Goal: Navigation & Orientation: Find specific page/section

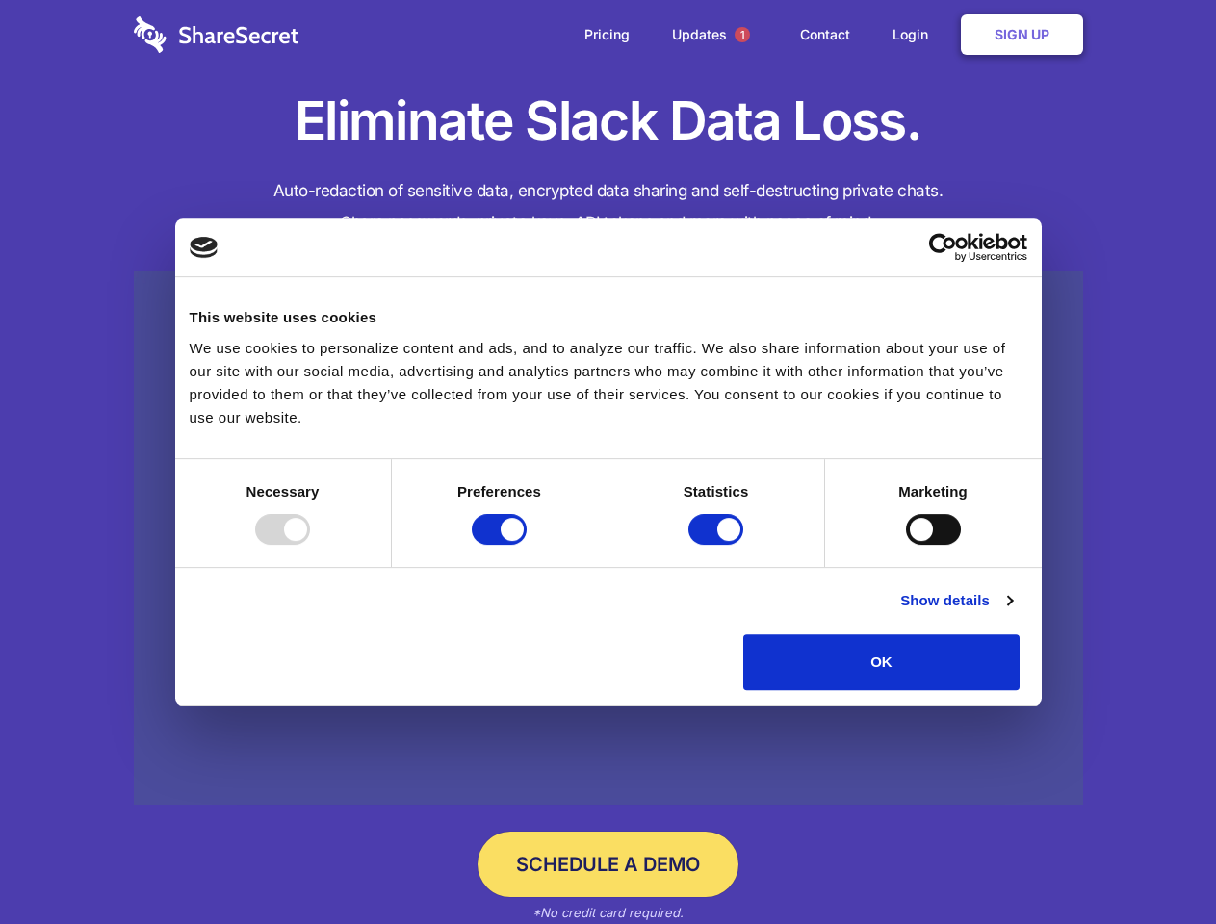
click at [310, 545] on div at bounding box center [282, 529] width 55 height 31
click at [526, 545] on input "Preferences" at bounding box center [499, 529] width 55 height 31
checkbox input "false"
click at [718, 545] on input "Statistics" at bounding box center [715, 529] width 55 height 31
checkbox input "false"
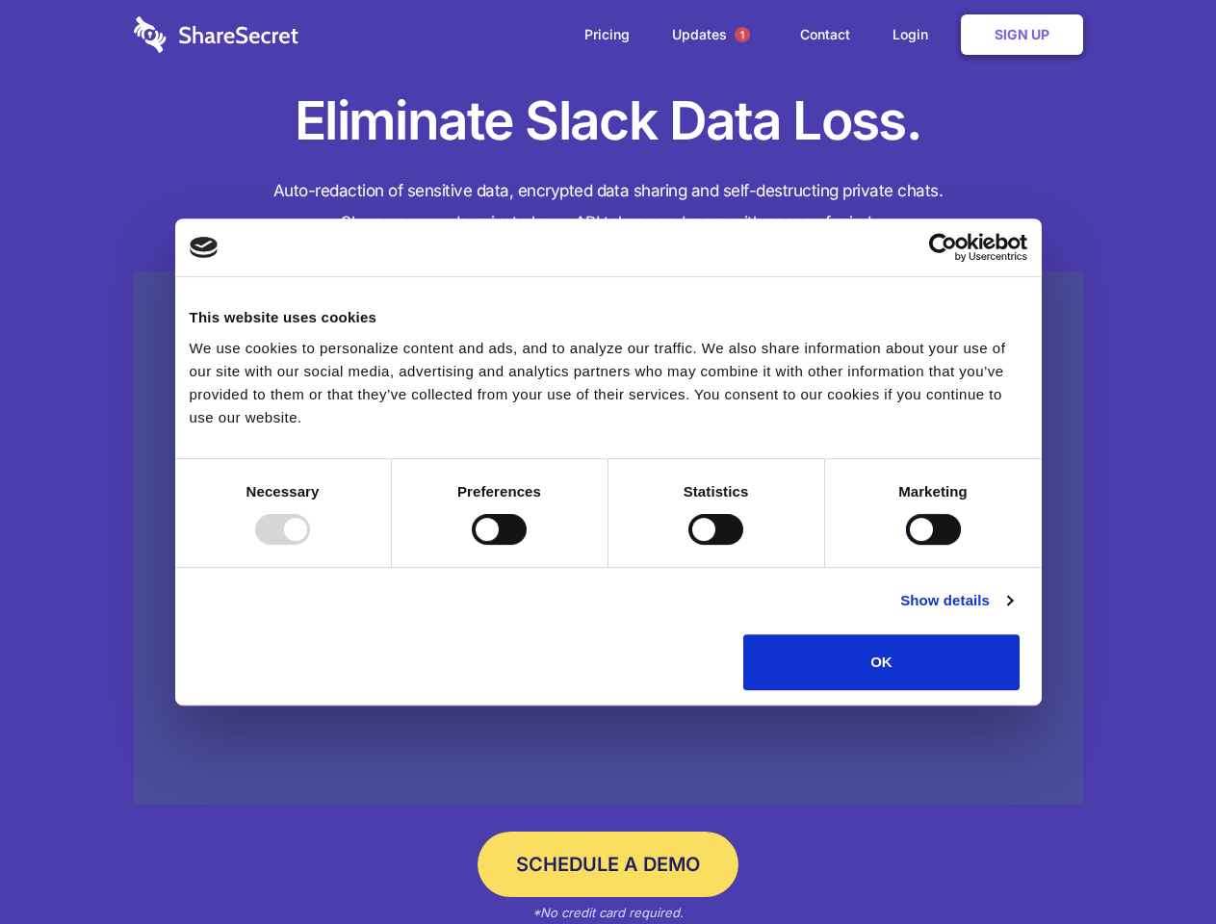
click at [906, 545] on input "Marketing" at bounding box center [933, 529] width 55 height 31
checkbox input "true"
click at [1012, 612] on link "Show details" at bounding box center [956, 600] width 112 height 23
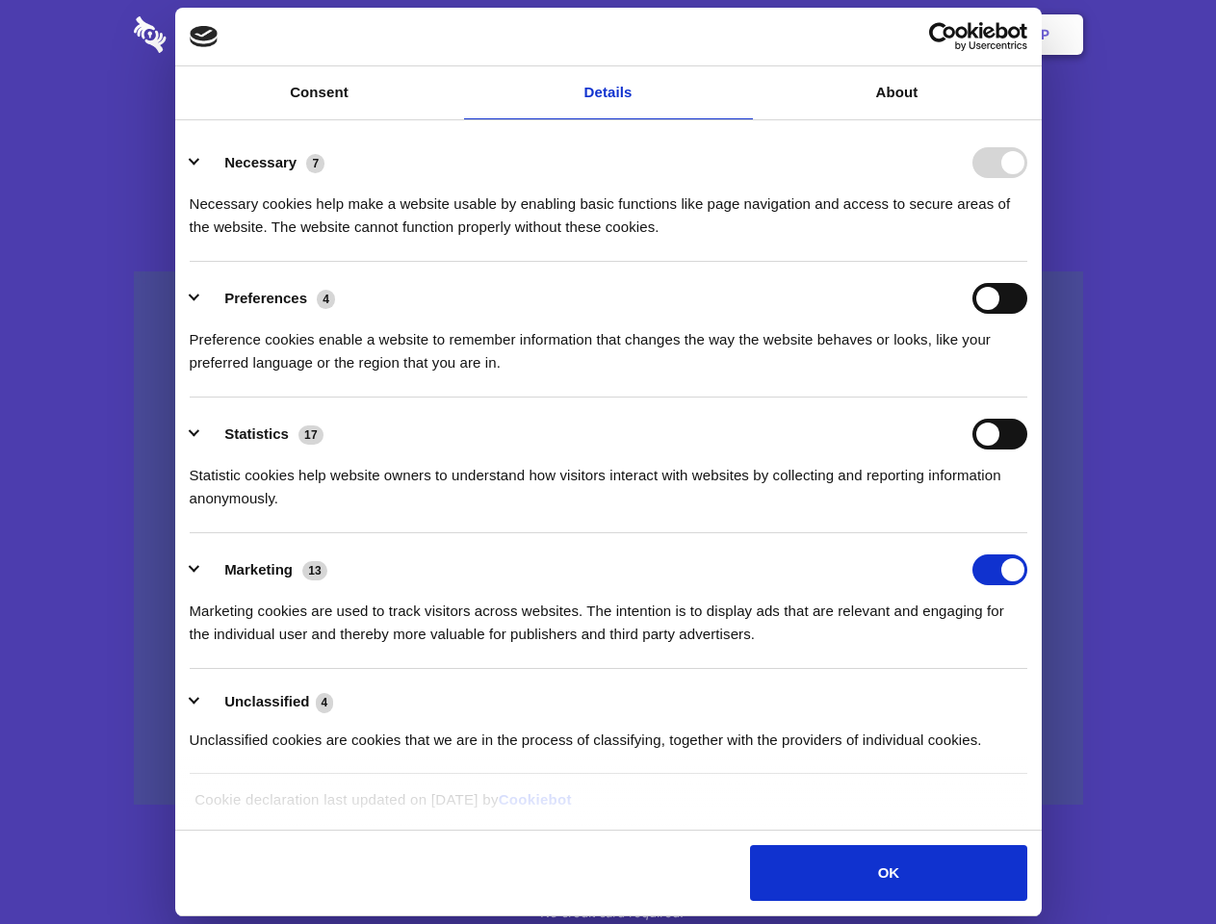
click at [1027, 262] on li "Necessary 7 Necessary cookies help make a website usable by enabling basic func…" at bounding box center [608, 194] width 837 height 136
click at [741, 35] on span "1" at bounding box center [741, 34] width 15 height 15
